Goal: Task Accomplishment & Management: Use online tool/utility

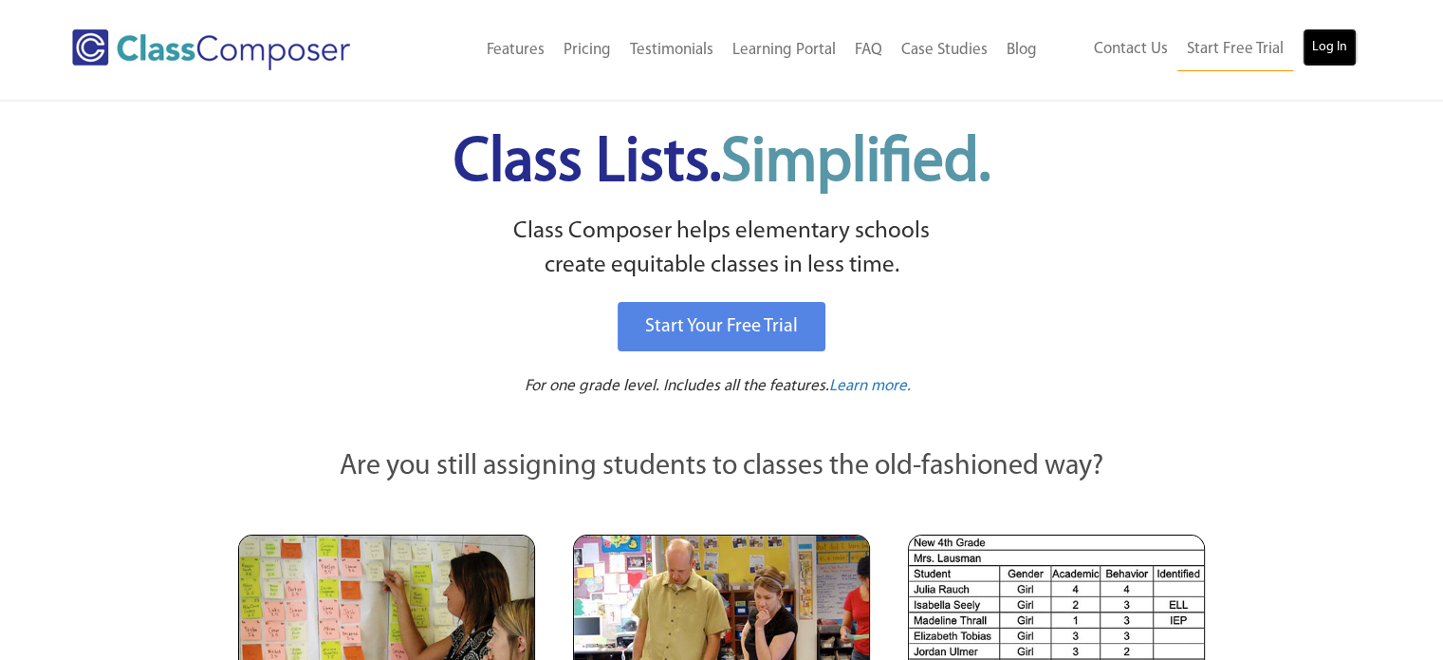
click at [1310, 48] on link "Log In" at bounding box center [1330, 47] width 54 height 38
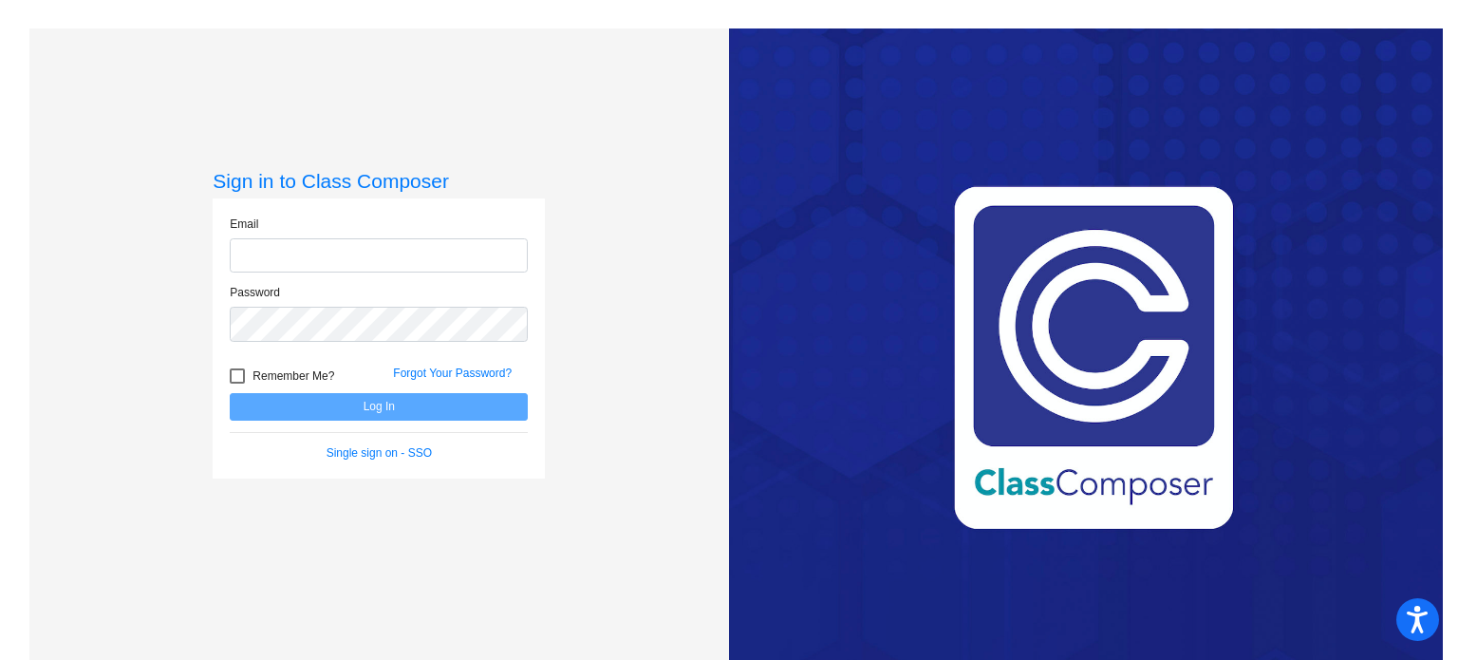
type input "kescobedo@sintonisd.net"
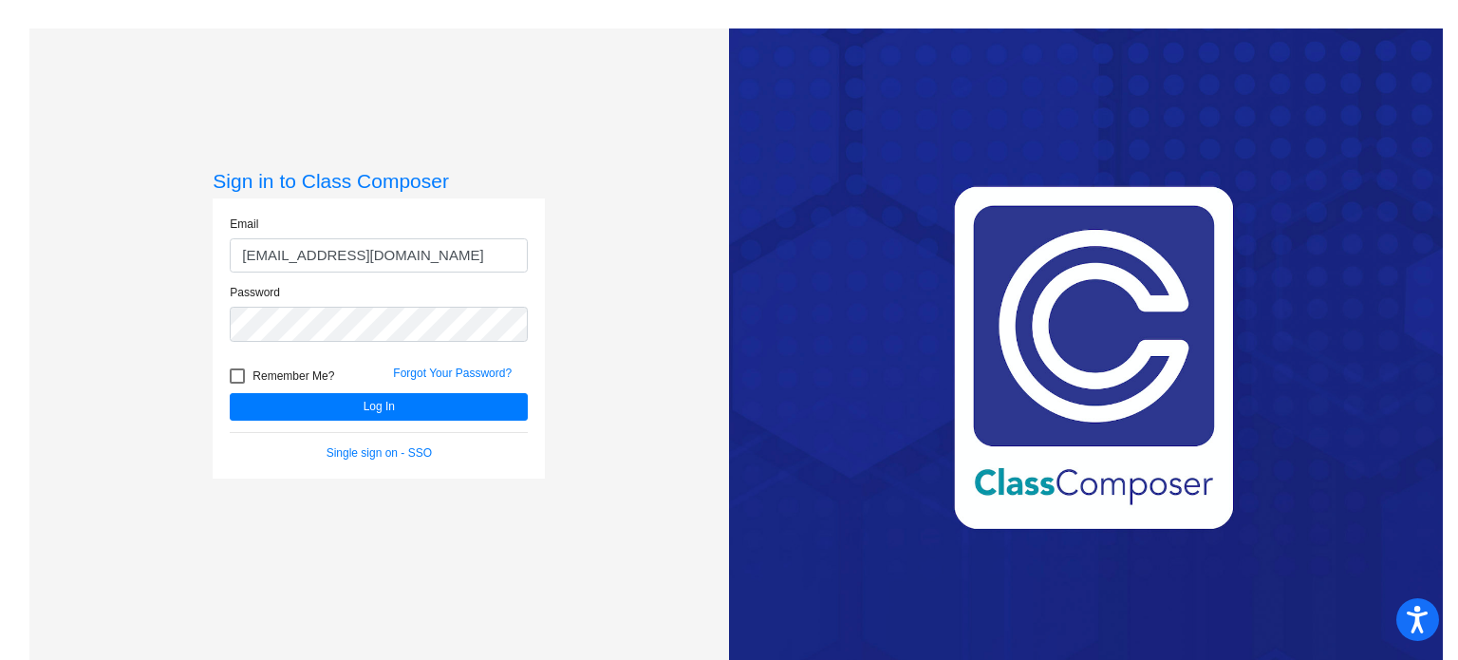
click at [235, 376] on div at bounding box center [237, 375] width 15 height 15
click at [236, 383] on input "Remember Me?" at bounding box center [236, 383] width 1 height 1
checkbox input "true"
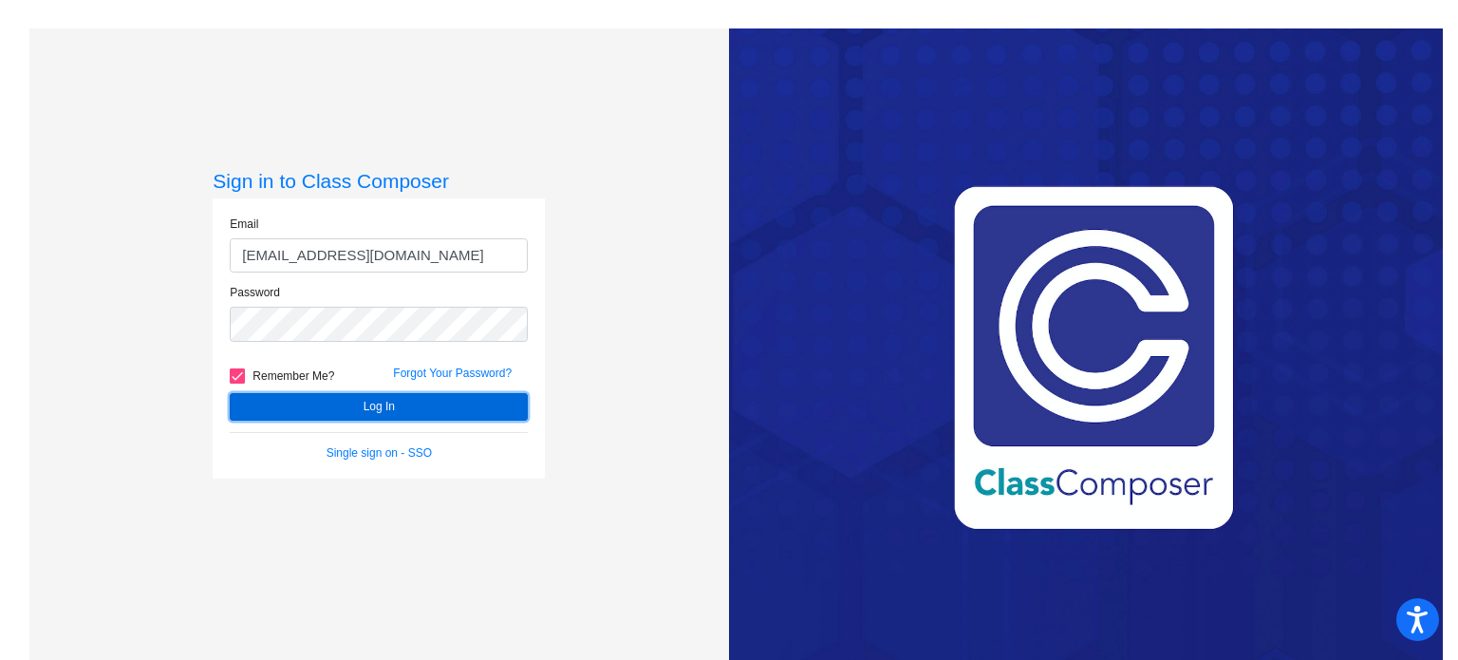
click at [299, 403] on button "Log In" at bounding box center [379, 407] width 298 height 28
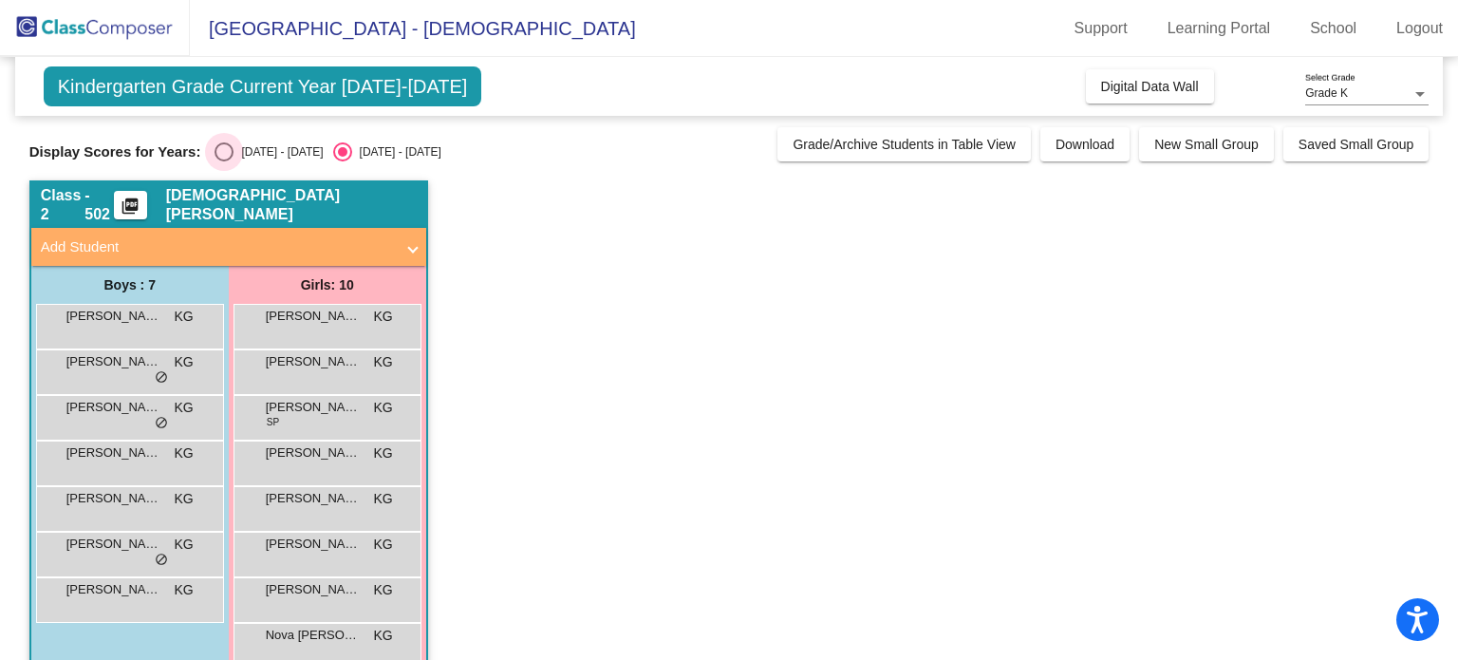
click at [260, 157] on div "2024 - 2025" at bounding box center [277, 151] width 89 height 17
click at [224, 161] on input "2024 - 2025" at bounding box center [223, 161] width 1 height 1
radio input "true"
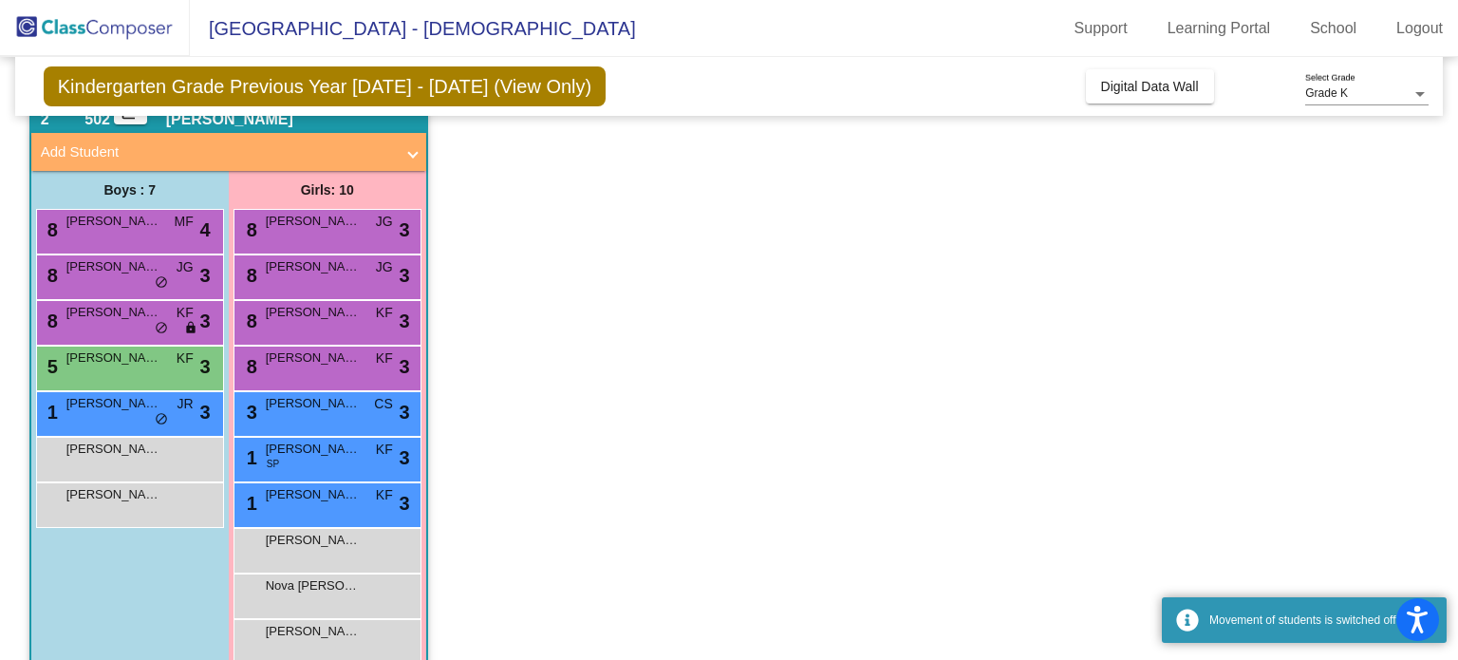
scroll to position [129, 0]
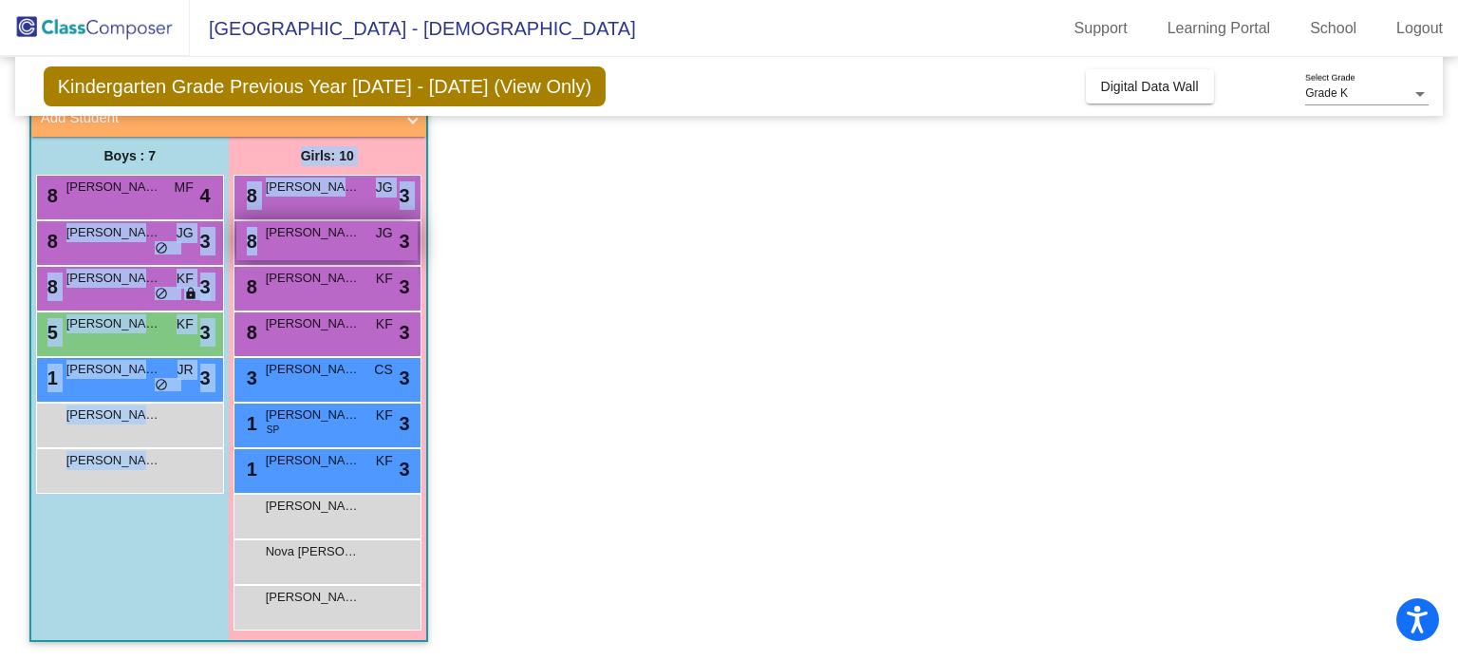
drag, startPoint x: 143, startPoint y: 245, endPoint x: 361, endPoint y: 257, distance: 217.7
click at [0, 0] on div "Boys : 7 8 JUSTIN CROCKER MF lock do_not_disturb_alt 4 8 EASTEN TICHACEK JG loc…" at bounding box center [0, 0] width 0 height 0
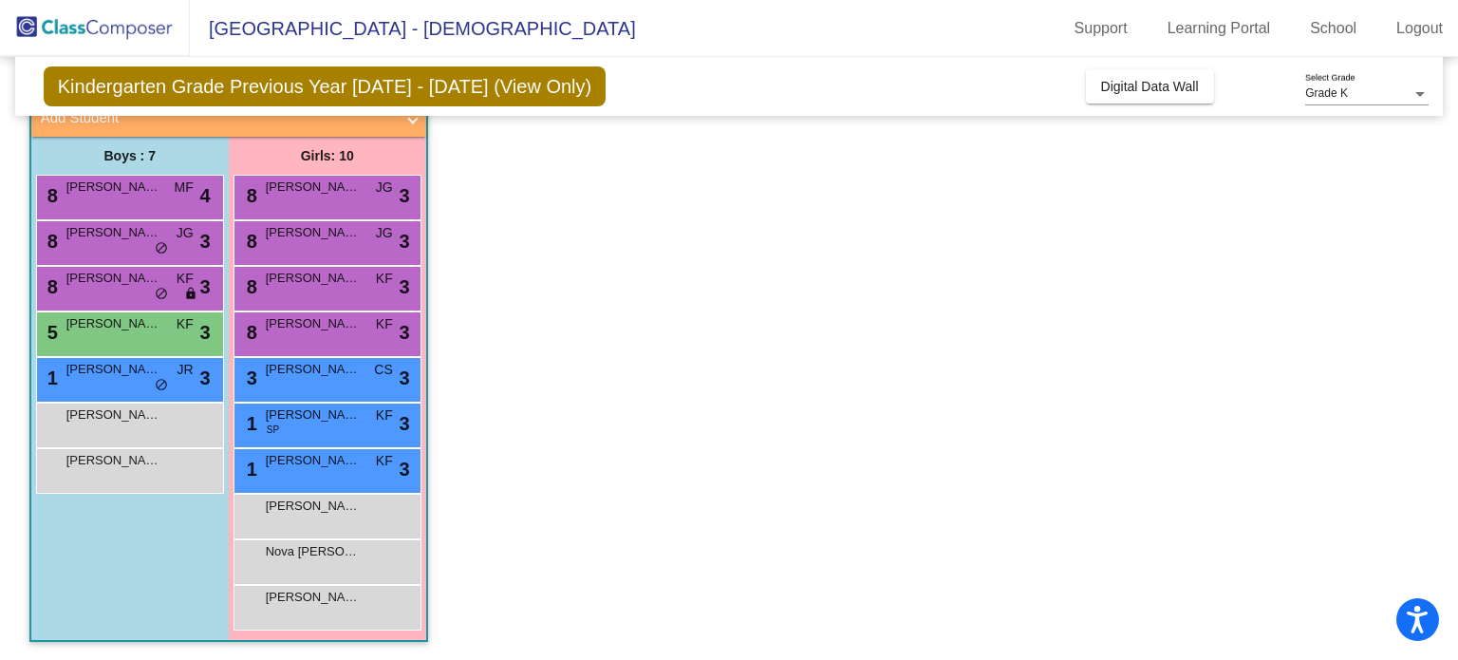
click at [545, 269] on app-classroom "Class 2 - 502 picture_as_pdf Kristen Gutierrez Add Student First Name Last Name…" at bounding box center [729, 355] width 1400 height 609
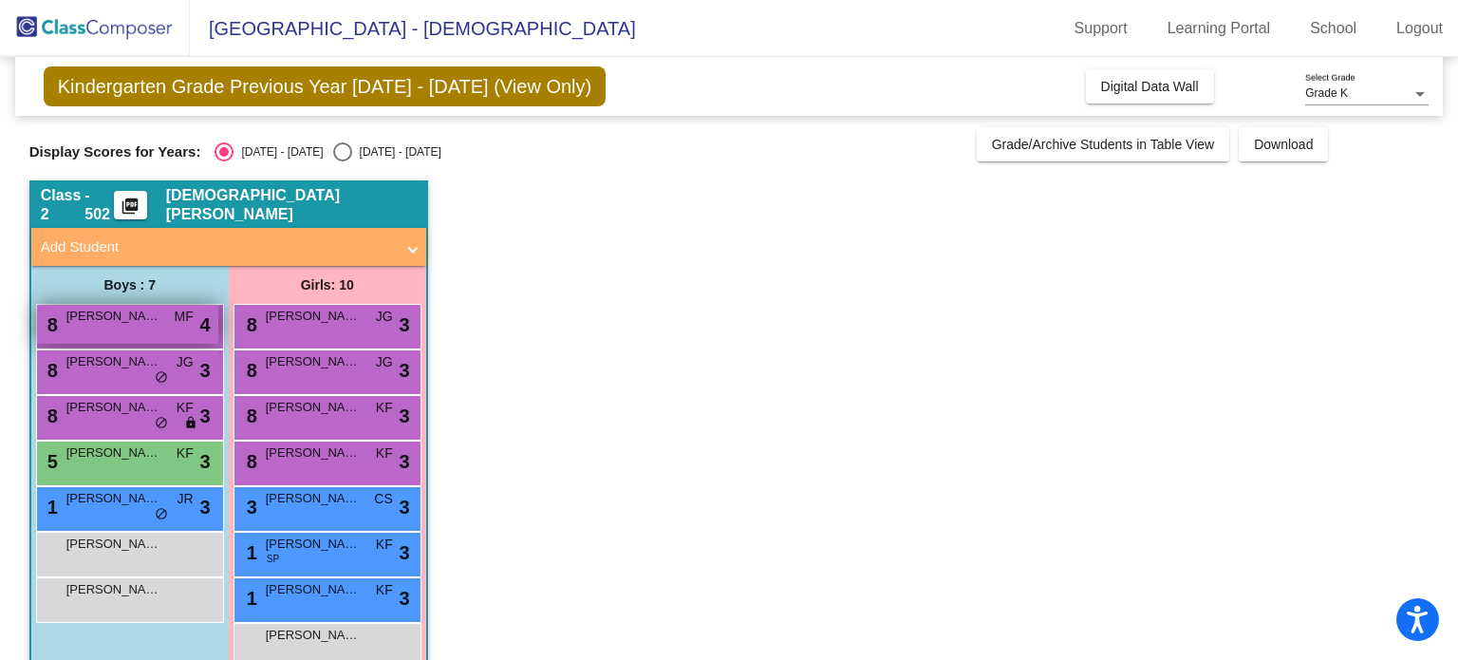
click at [175, 337] on div "8 JUSTIN CROCKER MF lock do_not_disturb_alt 4" at bounding box center [127, 324] width 181 height 39
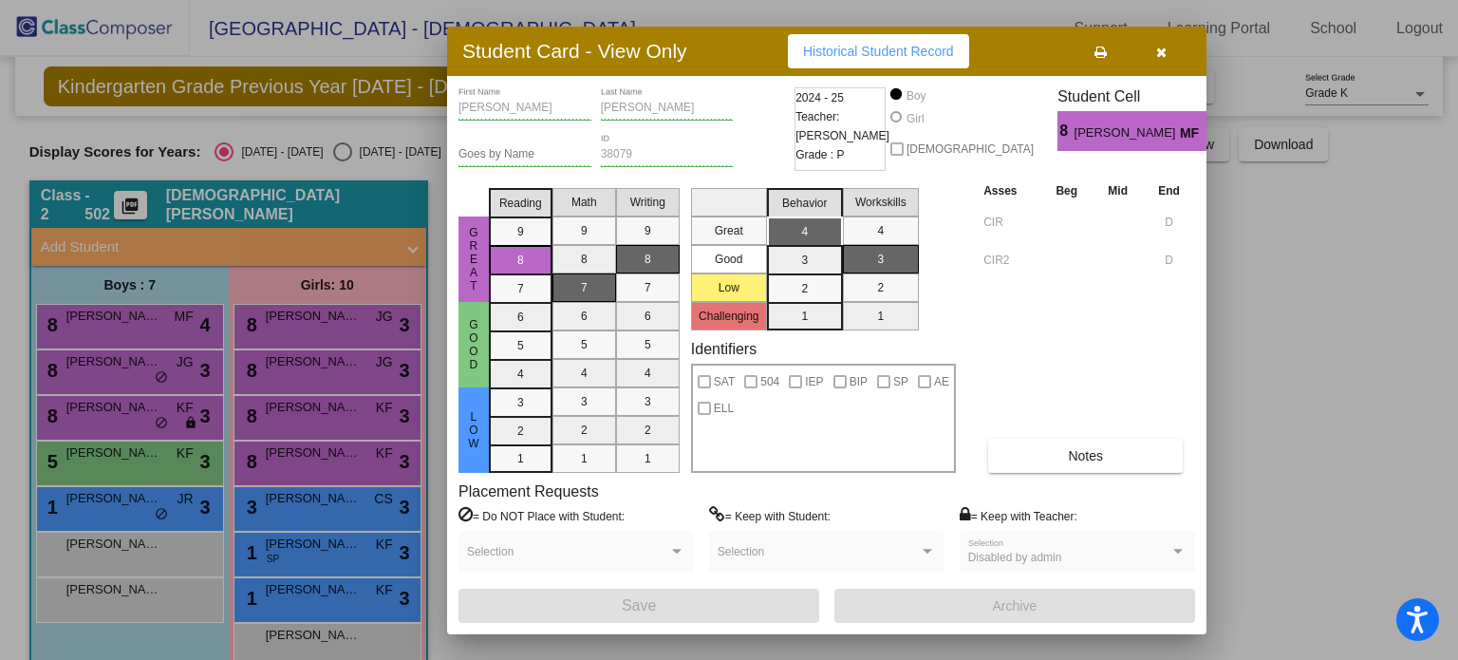
click at [1164, 46] on icon "button" at bounding box center [1161, 52] width 10 height 13
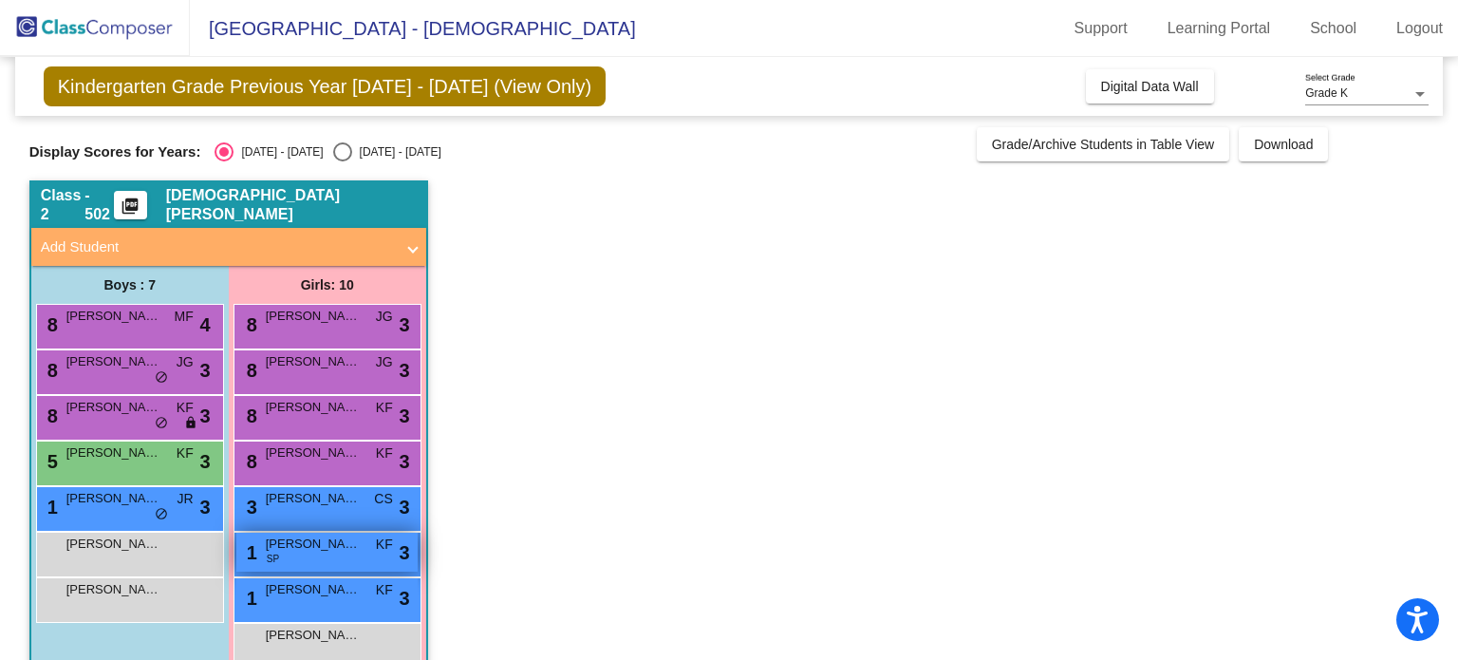
click at [307, 548] on span "CARLY SOLIZ" at bounding box center [313, 543] width 95 height 19
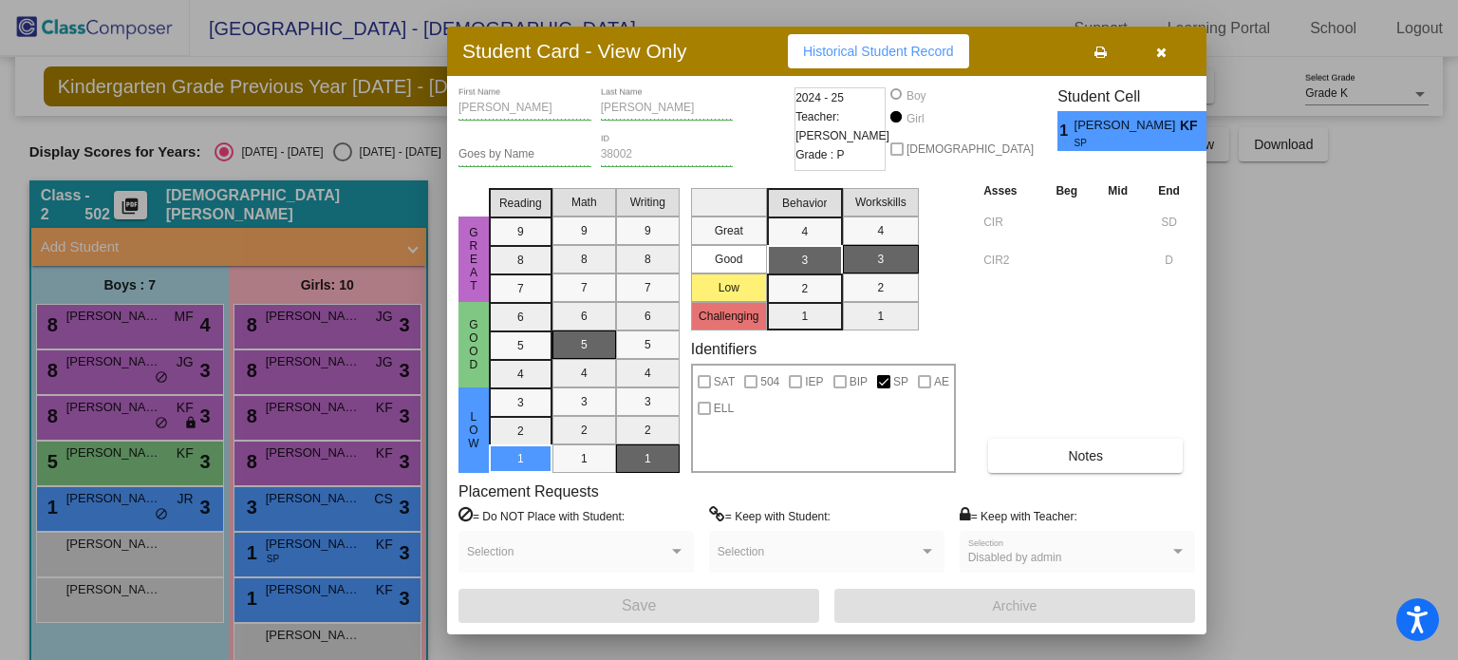
click at [1161, 54] on icon "button" at bounding box center [1161, 52] width 10 height 13
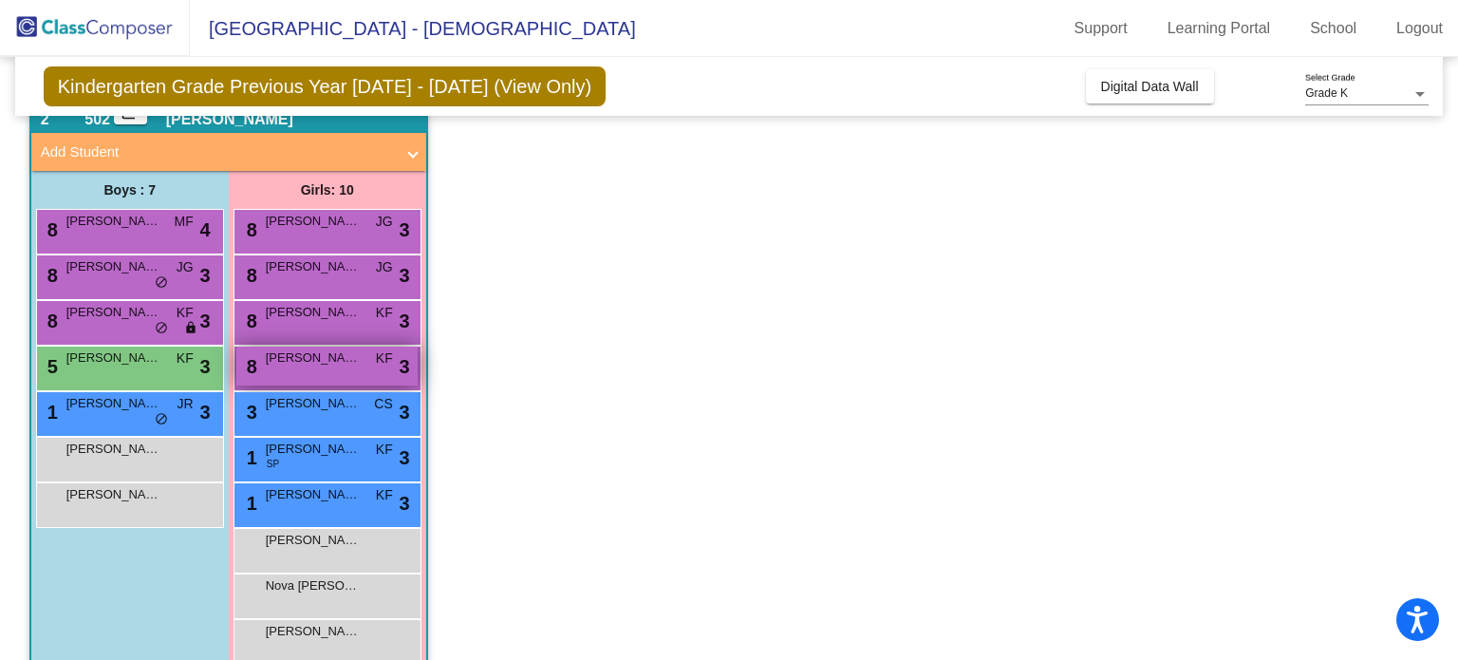
scroll to position [129, 0]
